Goal: Information Seeking & Learning: Learn about a topic

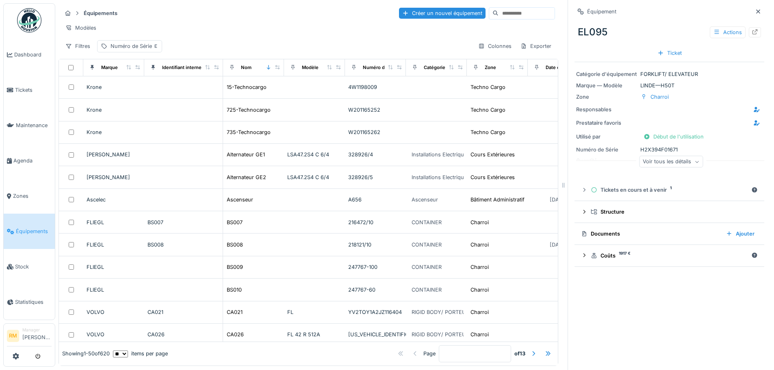
scroll to position [6, 0]
drag, startPoint x: 0, startPoint y: 0, endPoint x: 31, endPoint y: 226, distance: 227.9
click at [31, 227] on span "Équipements" at bounding box center [34, 231] width 36 height 8
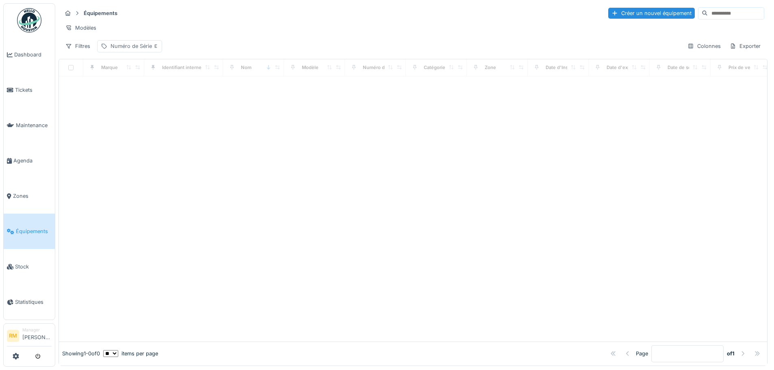
click at [141, 50] on div "Numéro de Série" at bounding box center [134, 46] width 48 height 8
click at [199, 77] on div "Supprimer" at bounding box center [198, 77] width 42 height 11
click at [85, 51] on div "Filtres" at bounding box center [78, 46] width 32 height 12
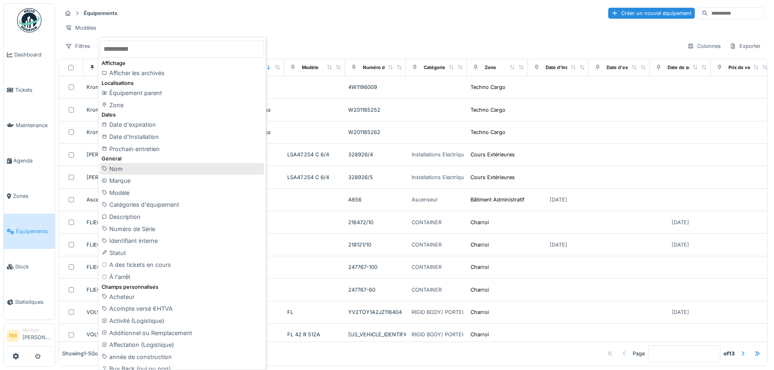
click at [128, 167] on div "Nom" at bounding box center [182, 169] width 164 height 12
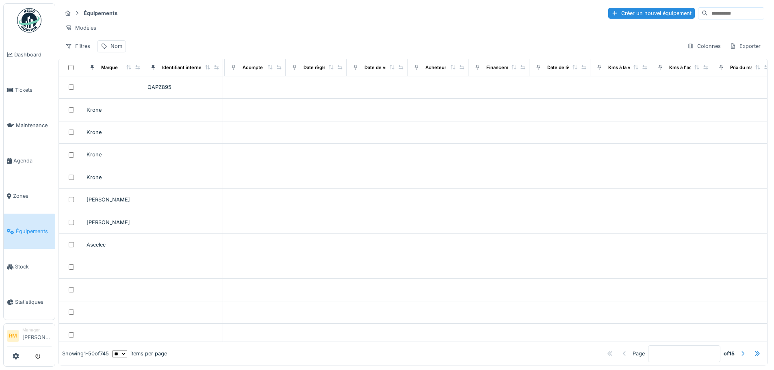
scroll to position [0, 113]
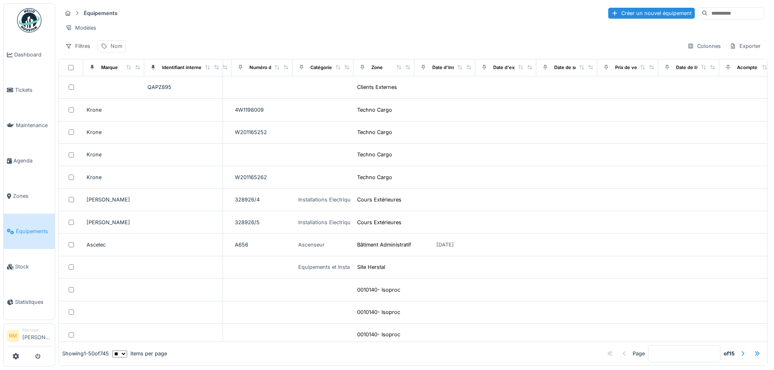
click at [110, 50] on div "Nom" at bounding box center [116, 46] width 12 height 8
click at [122, 91] on input "Nom" at bounding box center [143, 99] width 84 height 17
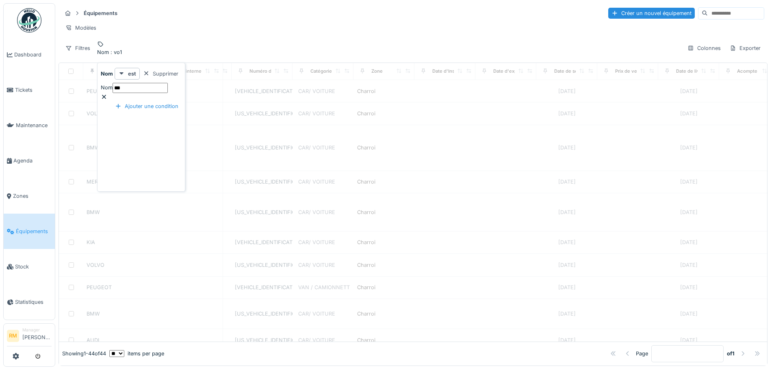
type input "***"
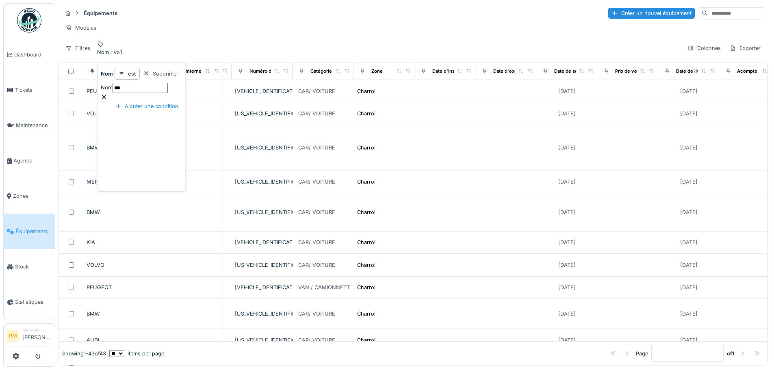
click at [294, 15] on div "Équipements Créer un nouvel équipement" at bounding box center [413, 12] width 702 height 13
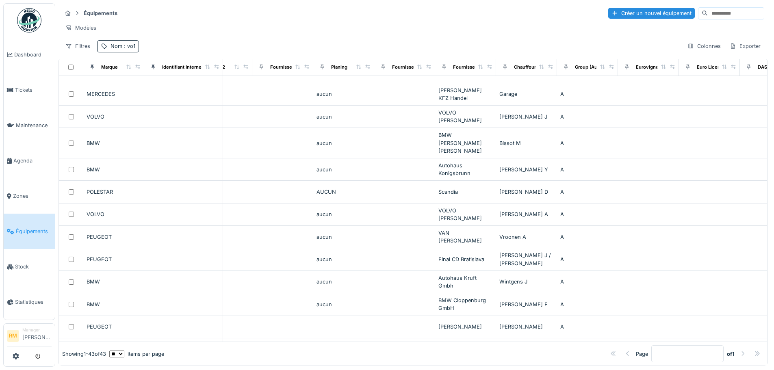
scroll to position [247, 4357]
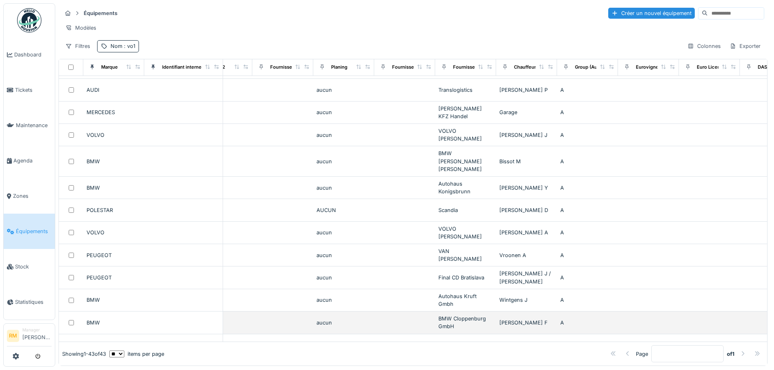
click at [483, 315] on div "BMW Cloppenburg GmbH" at bounding box center [465, 322] width 54 height 15
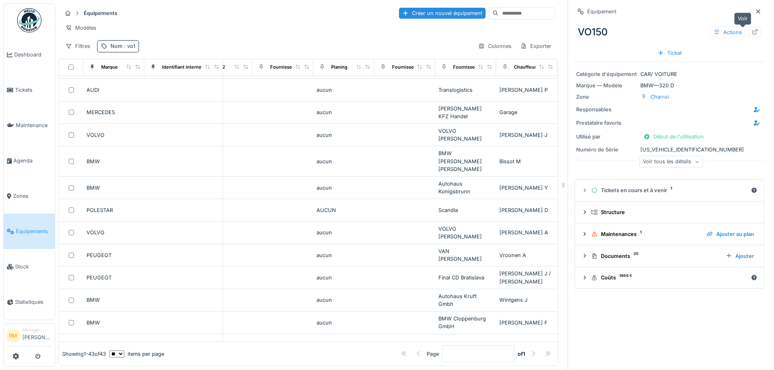
click at [751, 32] on icon at bounding box center [754, 31] width 6 height 5
click at [222, 31] on div "Modèles" at bounding box center [308, 28] width 493 height 12
click at [755, 9] on icon at bounding box center [758, 11] width 6 height 5
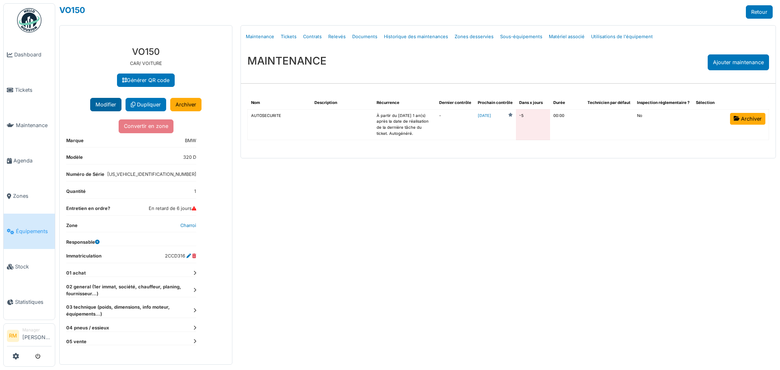
click at [106, 102] on button "Modifier" at bounding box center [105, 104] width 31 height 13
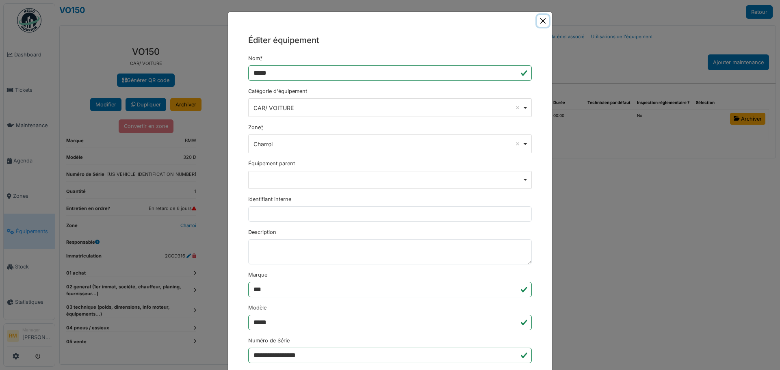
click at [543, 21] on button "Close" at bounding box center [543, 21] width 12 height 12
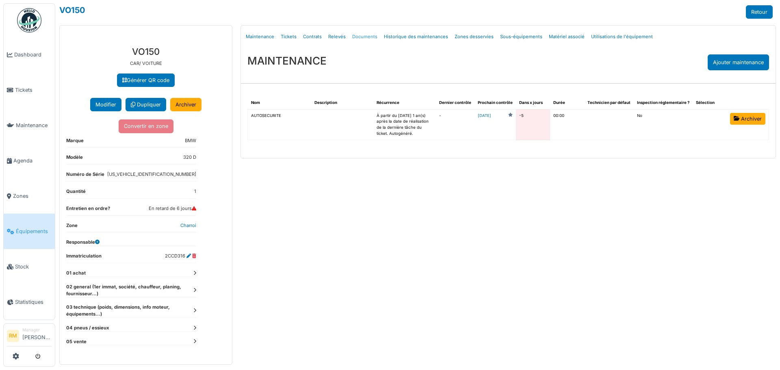
click at [367, 38] on link "Documents" at bounding box center [365, 36] width 32 height 19
select select "***"
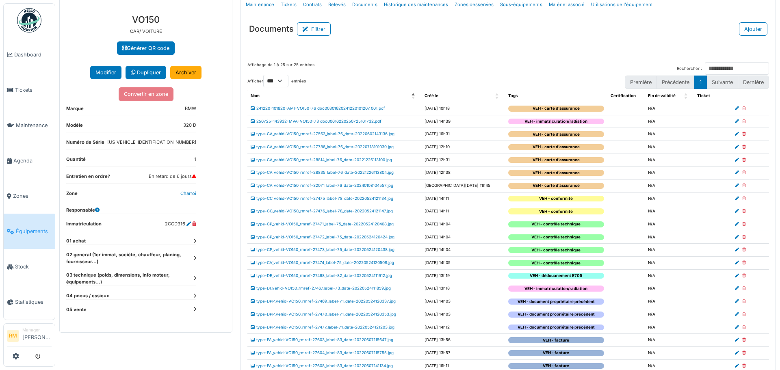
scroll to position [31, 0]
click at [387, 200] on link "type-CC_vehid-VO150_rmref-27475_label-78_date-20220524121134.jpg" at bounding box center [322, 199] width 143 height 4
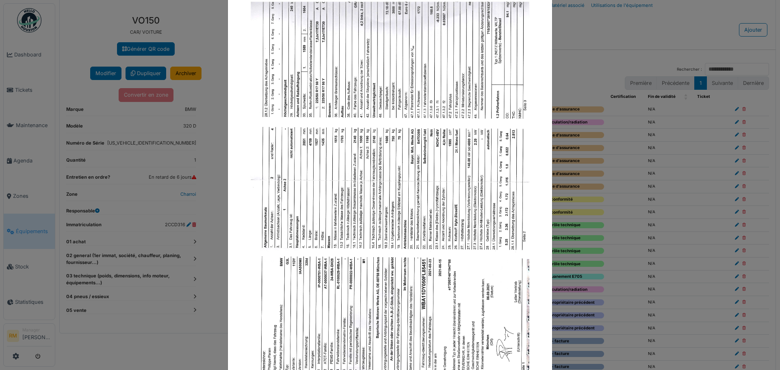
scroll to position [0, 0]
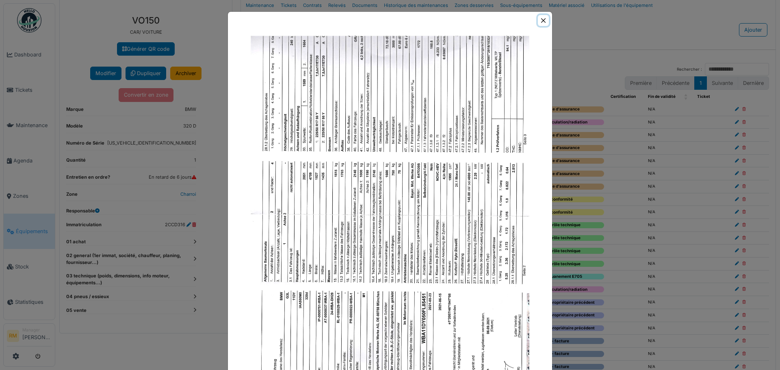
click at [538, 17] on button "Close" at bounding box center [543, 20] width 11 height 11
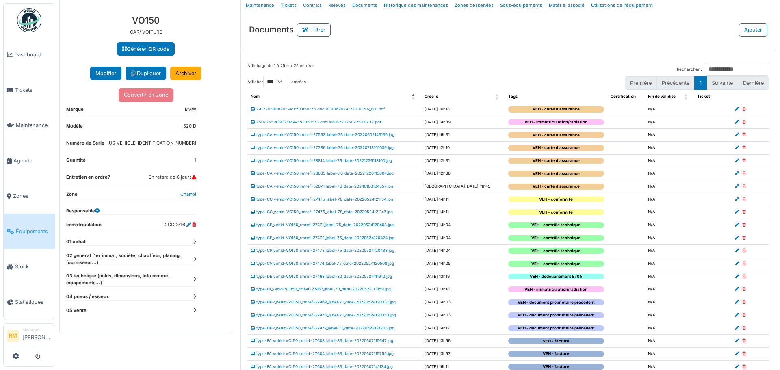
click at [363, 210] on link "type-CC_vehid-VO150_rmref-27476_label-78_date-20220524121147.jpg" at bounding box center [322, 212] width 142 height 4
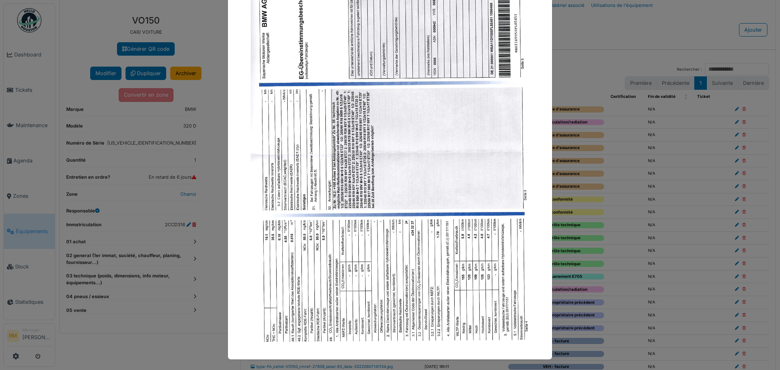
scroll to position [90, 0]
drag, startPoint x: 384, startPoint y: 167, endPoint x: 387, endPoint y: 121, distance: 46.8
click at [387, 121] on img at bounding box center [389, 144] width 283 height 401
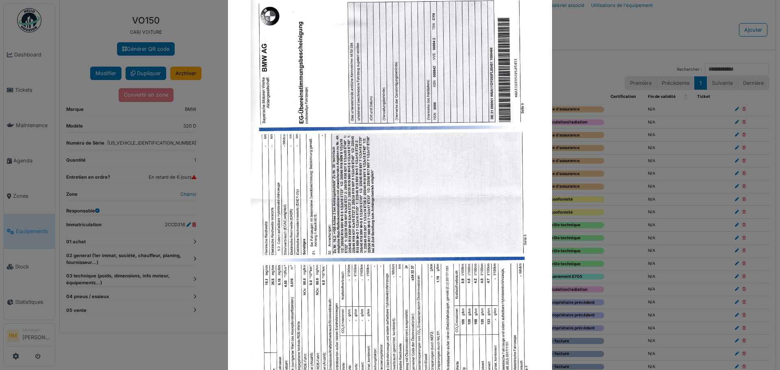
scroll to position [0, 0]
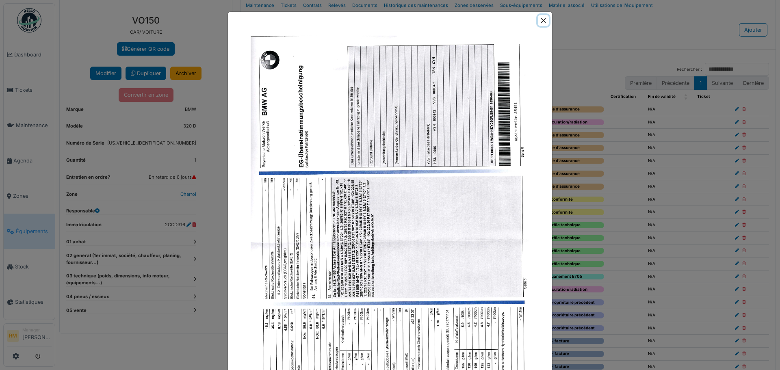
click at [540, 17] on button "Close" at bounding box center [543, 20] width 11 height 11
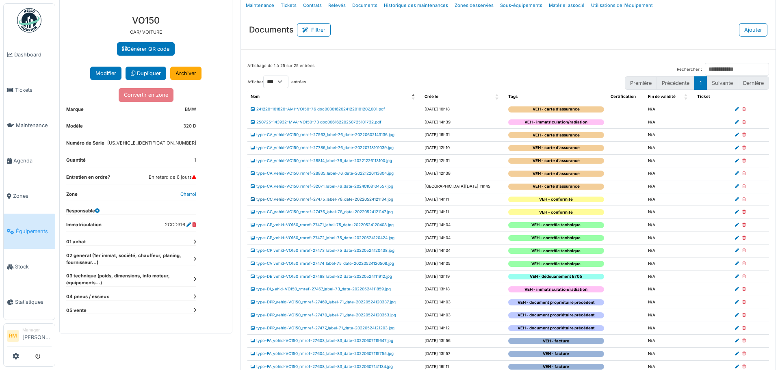
click at [372, 200] on link "type-CC_vehid-VO150_rmref-27475_label-78_date-20220524121134.jpg" at bounding box center [322, 199] width 143 height 4
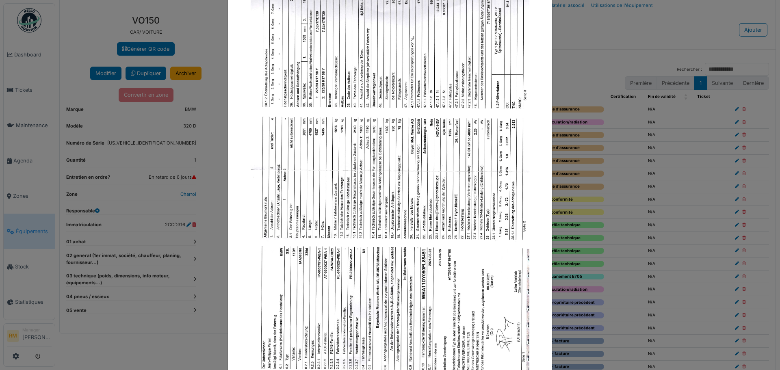
scroll to position [90, 0]
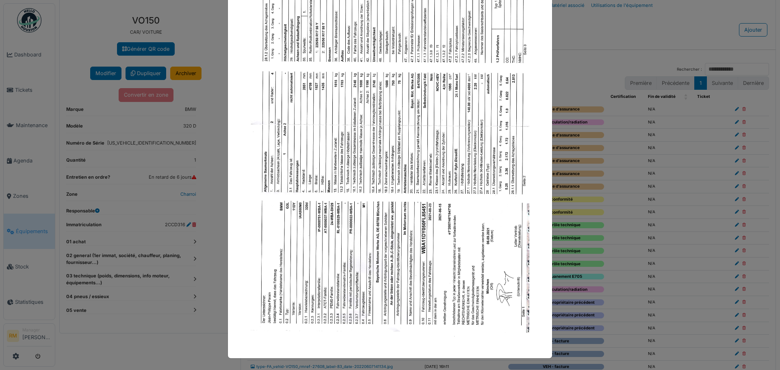
click at [398, 129] on img at bounding box center [389, 144] width 283 height 401
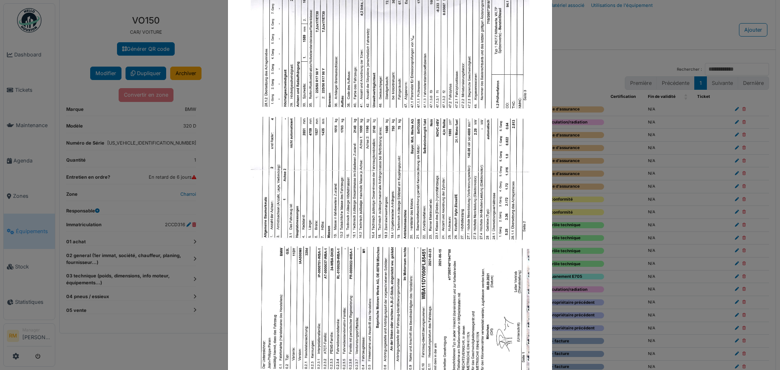
scroll to position [0, 0]
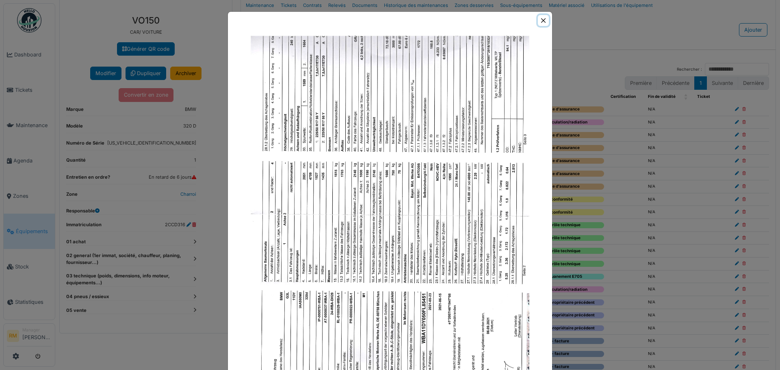
click at [541, 19] on button "Close" at bounding box center [543, 20] width 11 height 11
